Goal: Navigation & Orientation: Find specific page/section

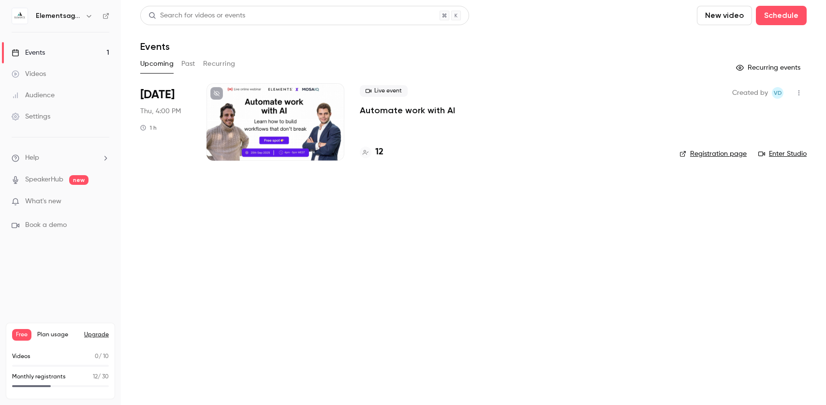
click at [379, 152] on h4 "12" at bounding box center [379, 151] width 8 height 13
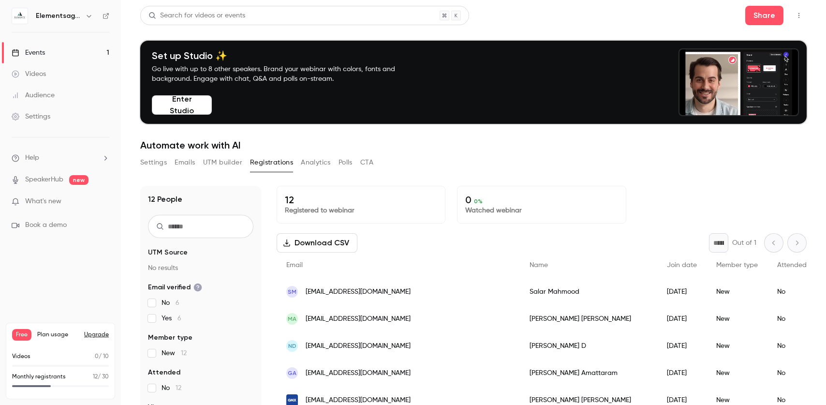
click at [189, 155] on button "Emails" at bounding box center [184, 162] width 20 height 15
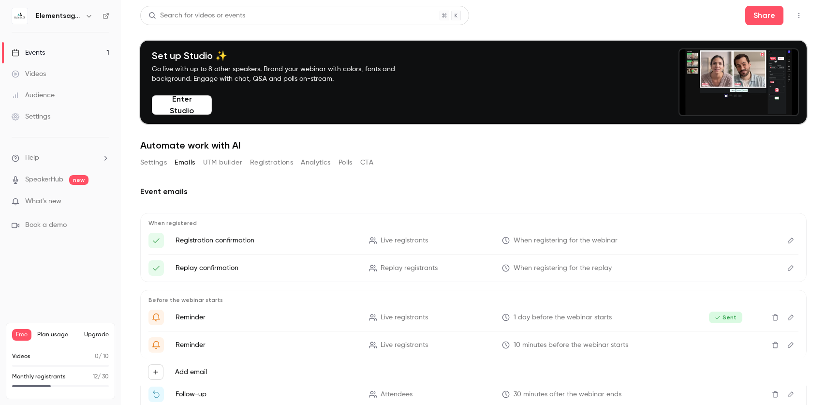
click at [45, 89] on link "Audience" at bounding box center [60, 95] width 121 height 21
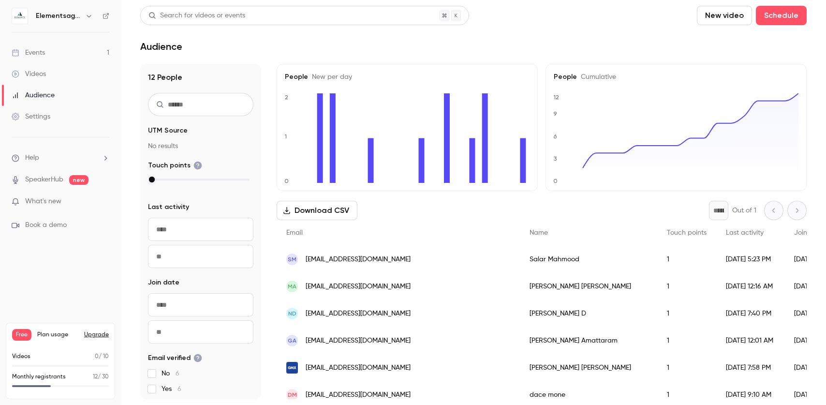
scroll to position [172, 0]
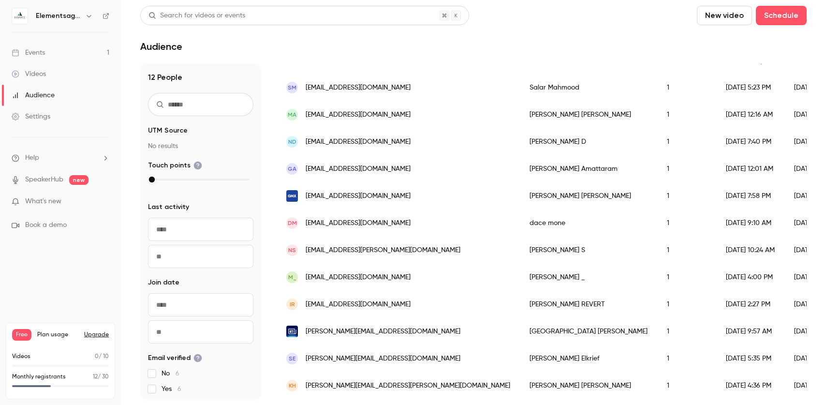
click at [72, 155] on li "Help" at bounding box center [61, 158] width 98 height 10
click at [51, 118] on div at bounding box center [413, 202] width 826 height 405
click at [43, 118] on div "Settings" at bounding box center [31, 117] width 39 height 10
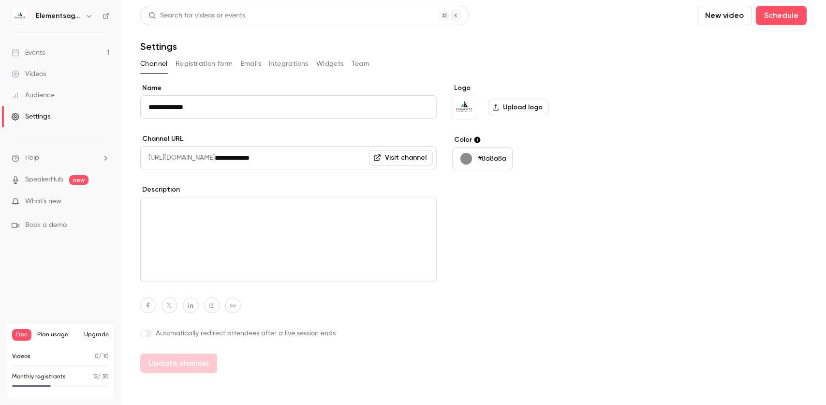
click at [34, 158] on span "Help" at bounding box center [32, 158] width 14 height 10
click at [76, 126] on div at bounding box center [413, 202] width 826 height 405
click at [258, 66] on button "Emails" at bounding box center [251, 63] width 20 height 15
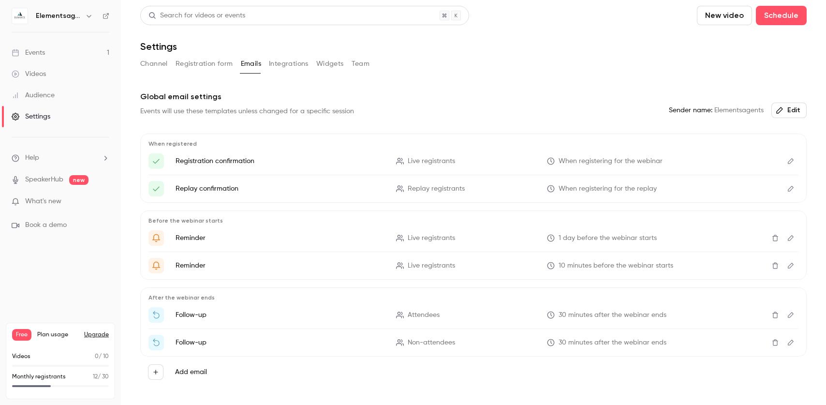
click at [201, 64] on button "Registration form" at bounding box center [204, 63] width 58 height 15
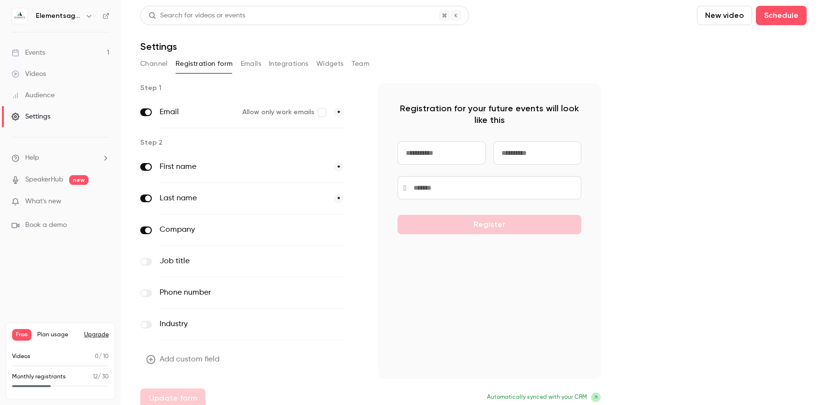
click at [462, 151] on input at bounding box center [441, 152] width 88 height 23
click at [250, 64] on button "Emails" at bounding box center [251, 63] width 20 height 15
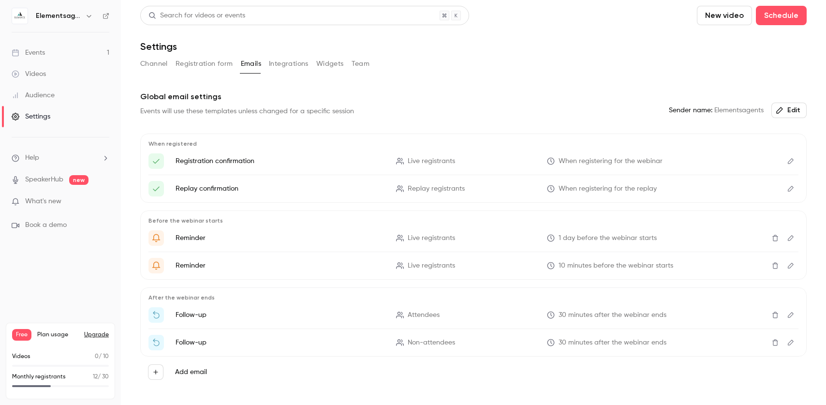
click at [794, 109] on button "Edit" at bounding box center [788, 109] width 35 height 15
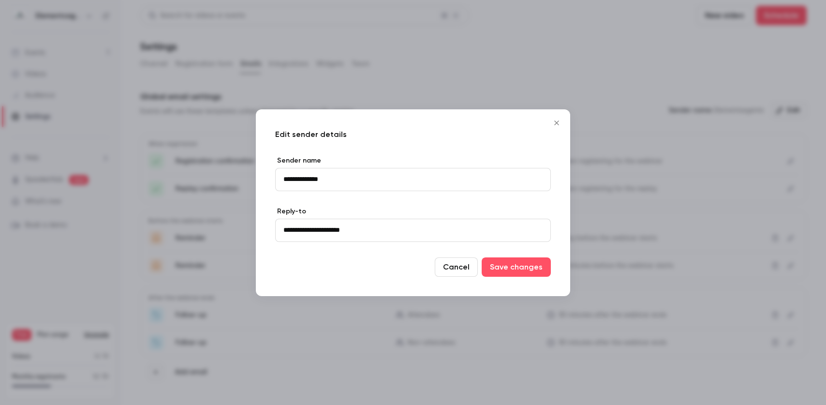
click at [552, 121] on icon "Close" at bounding box center [557, 123] width 12 height 8
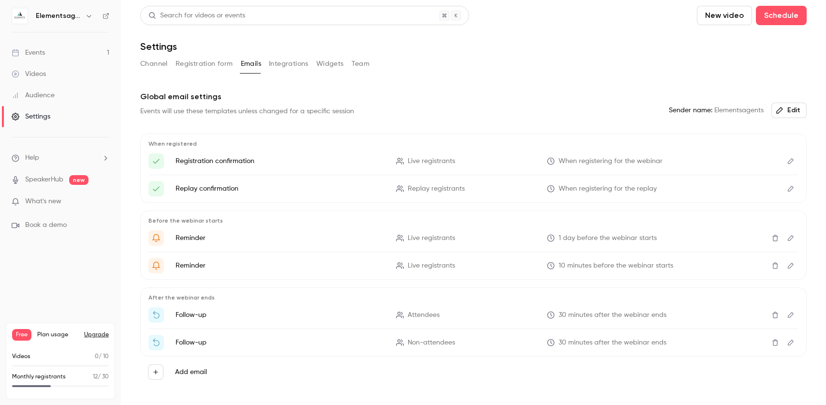
click at [307, 70] on button "Integrations" at bounding box center [289, 63] width 40 height 15
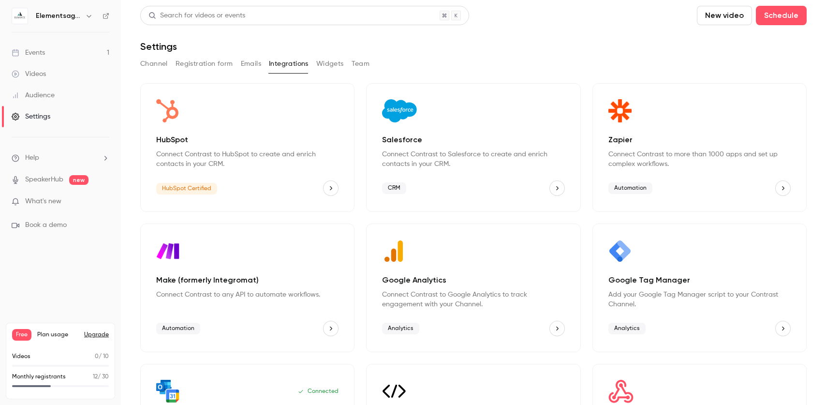
click at [322, 54] on div "Search for videos or events New video Schedule Settings Channel Registration fo…" at bounding box center [473, 244] width 666 height 477
click at [322, 57] on button "Widgets" at bounding box center [330, 63] width 28 height 15
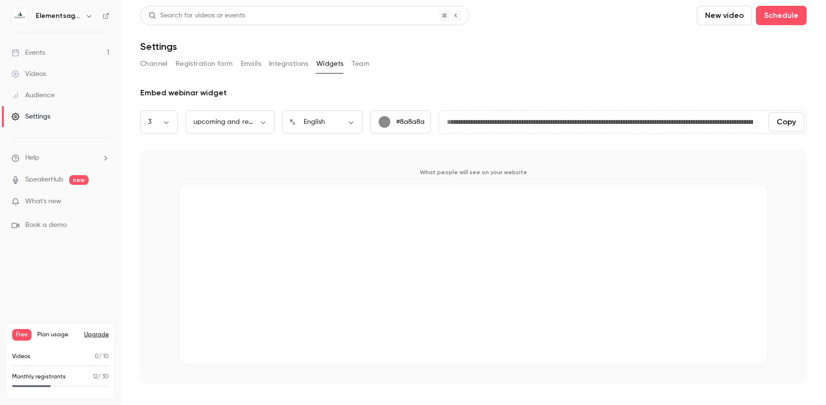
click at [353, 64] on button "Team" at bounding box center [360, 63] width 18 height 15
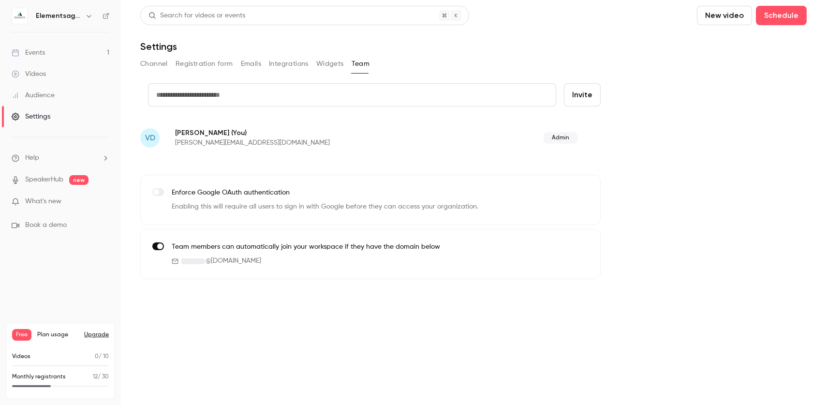
click at [47, 60] on link "Events 1" at bounding box center [60, 52] width 121 height 21
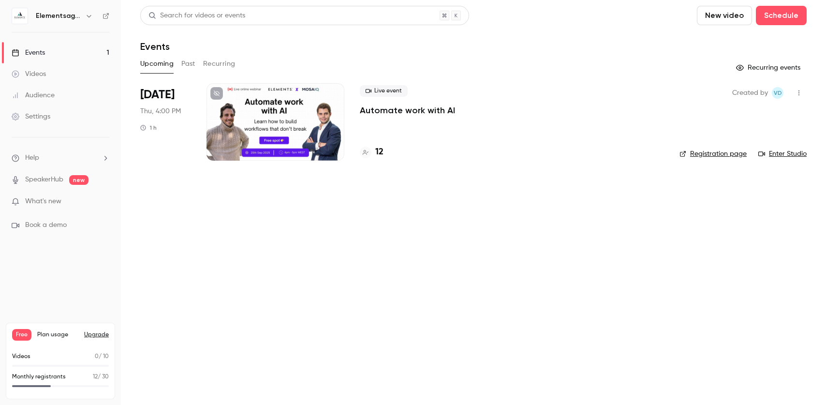
click at [47, 66] on link "Videos" at bounding box center [60, 73] width 121 height 21
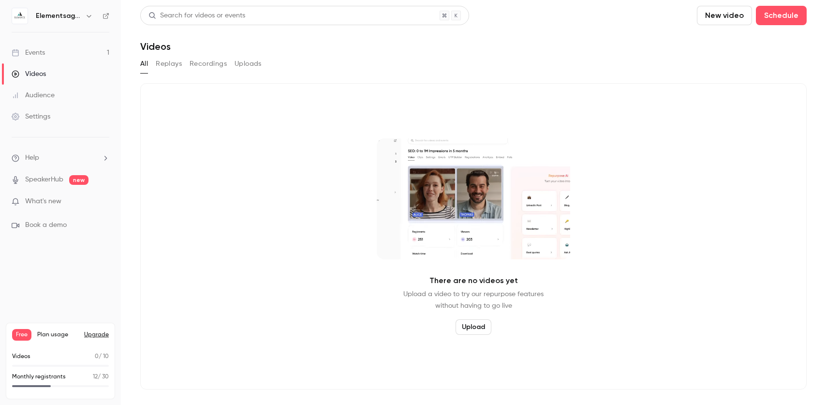
click at [172, 65] on button "Replays" at bounding box center [169, 63] width 26 height 15
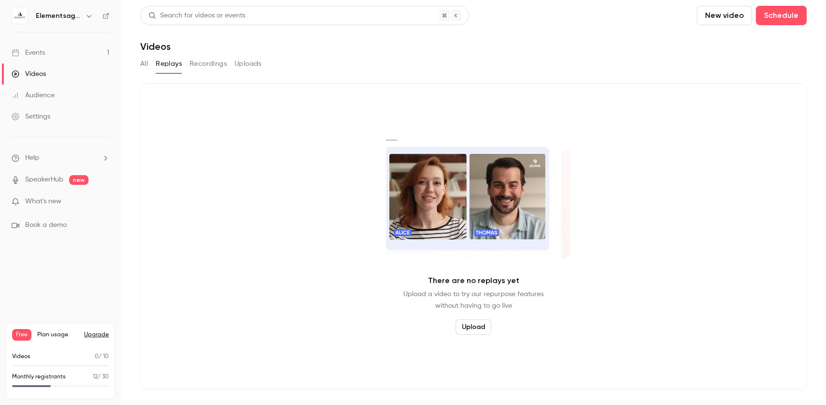
click at [196, 61] on button "Recordings" at bounding box center [207, 63] width 37 height 15
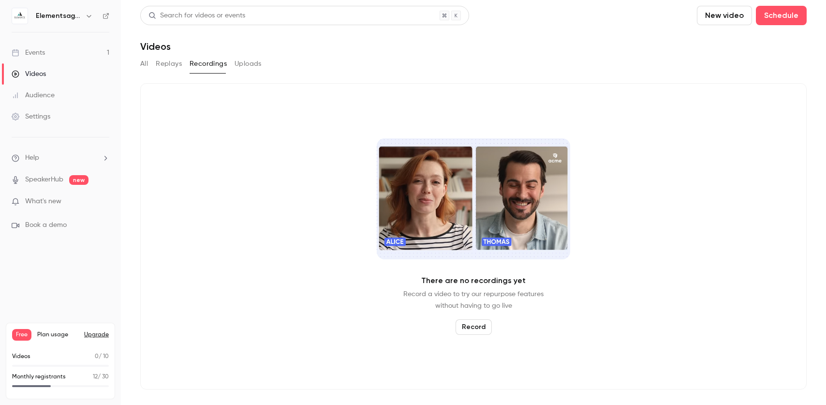
click at [45, 173] on ul "Help SpeakerHub new What's new Book a demo" at bounding box center [60, 191] width 121 height 108
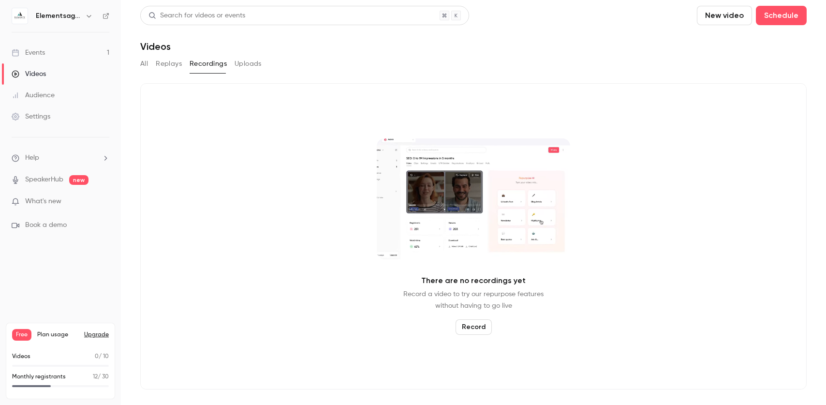
click at [45, 175] on link "SpeakerHub" at bounding box center [44, 179] width 38 height 10
